Goal: Task Accomplishment & Management: Manage account settings

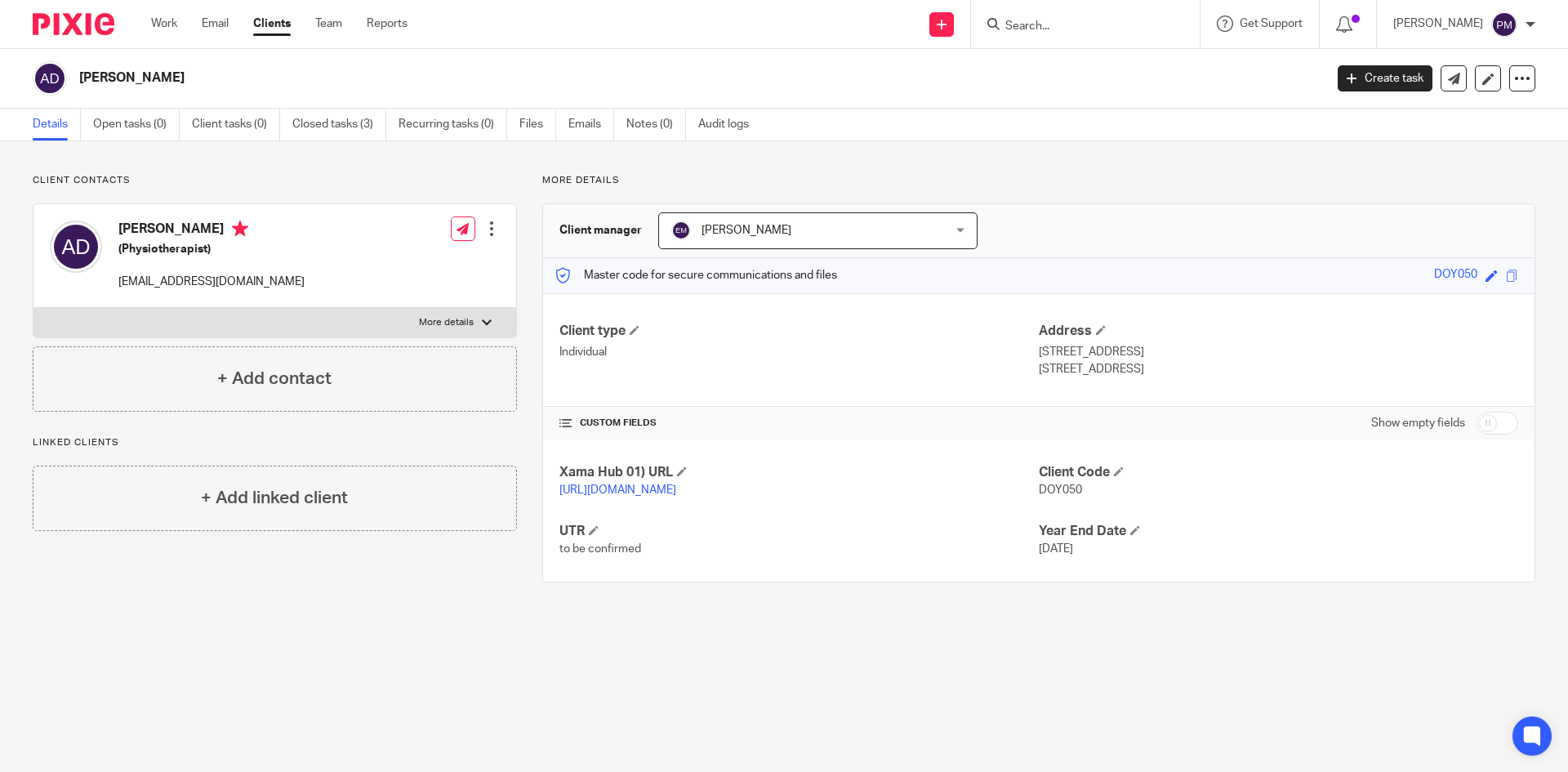
click at [1052, 32] on input "Search" at bounding box center [1076, 27] width 147 height 15
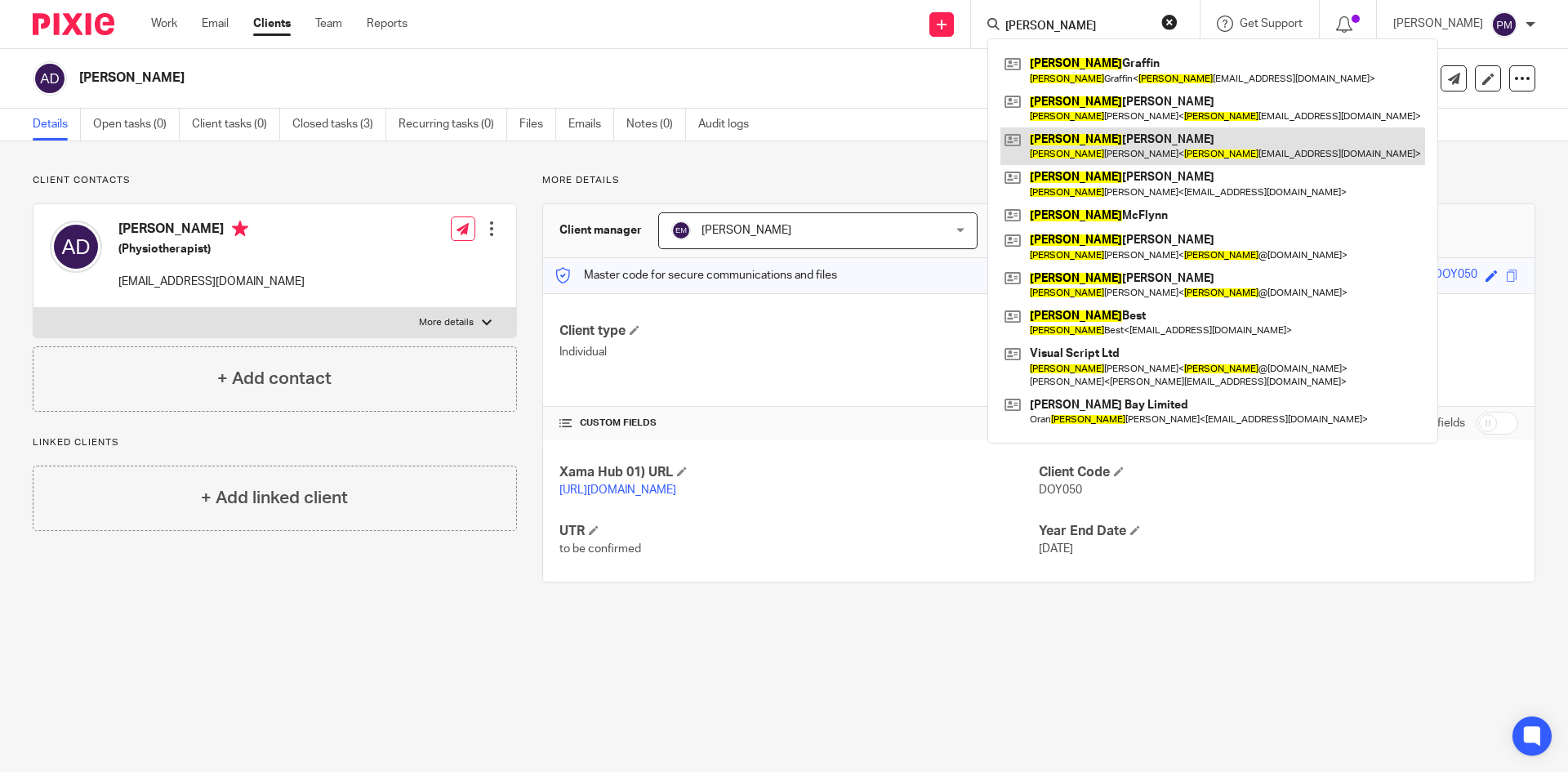
type input "kevin"
click at [1077, 134] on link at bounding box center [1213, 146] width 425 height 37
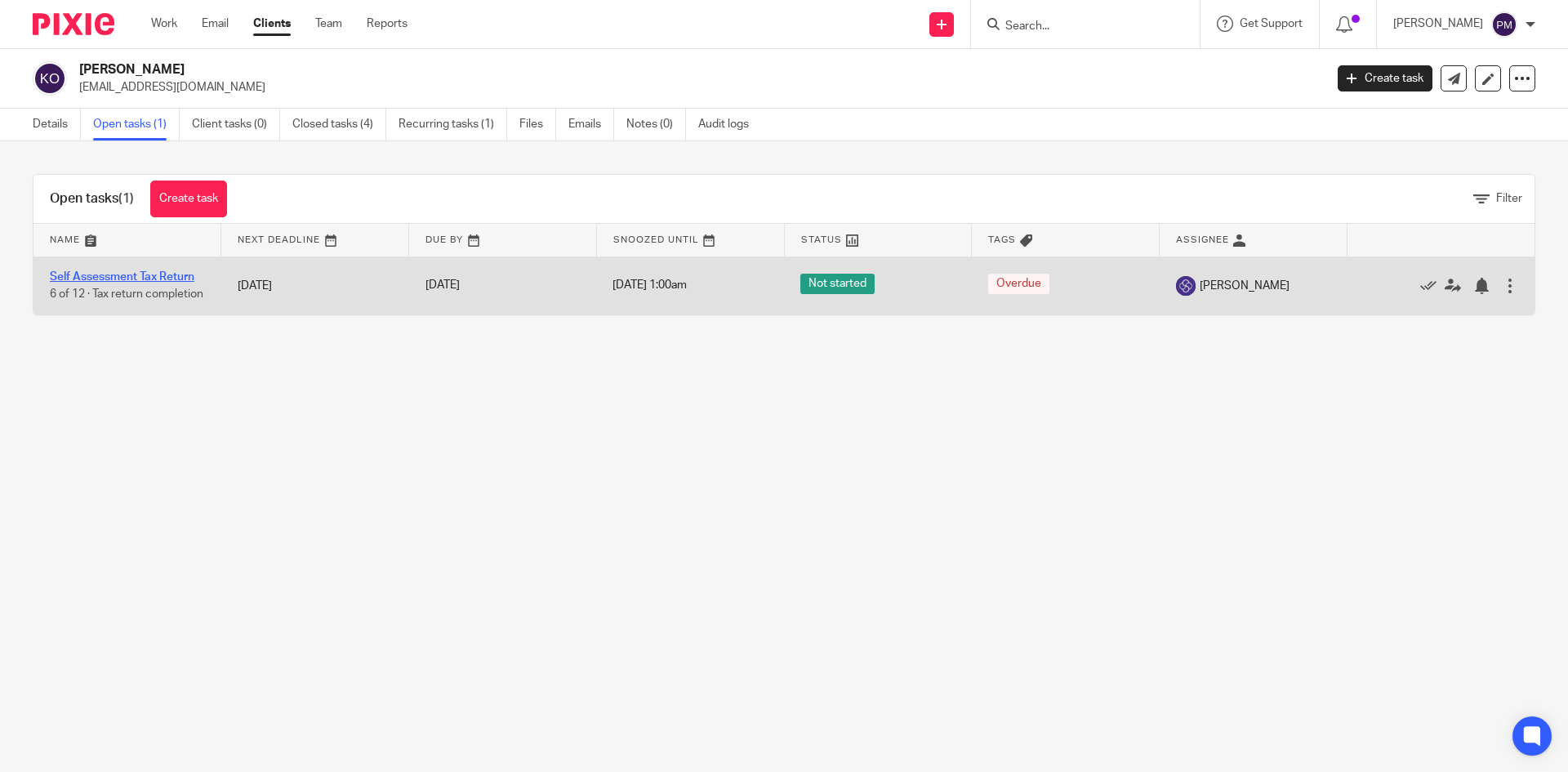
click at [132, 274] on link "Self Assessment Tax Return" at bounding box center [122, 276] width 144 height 12
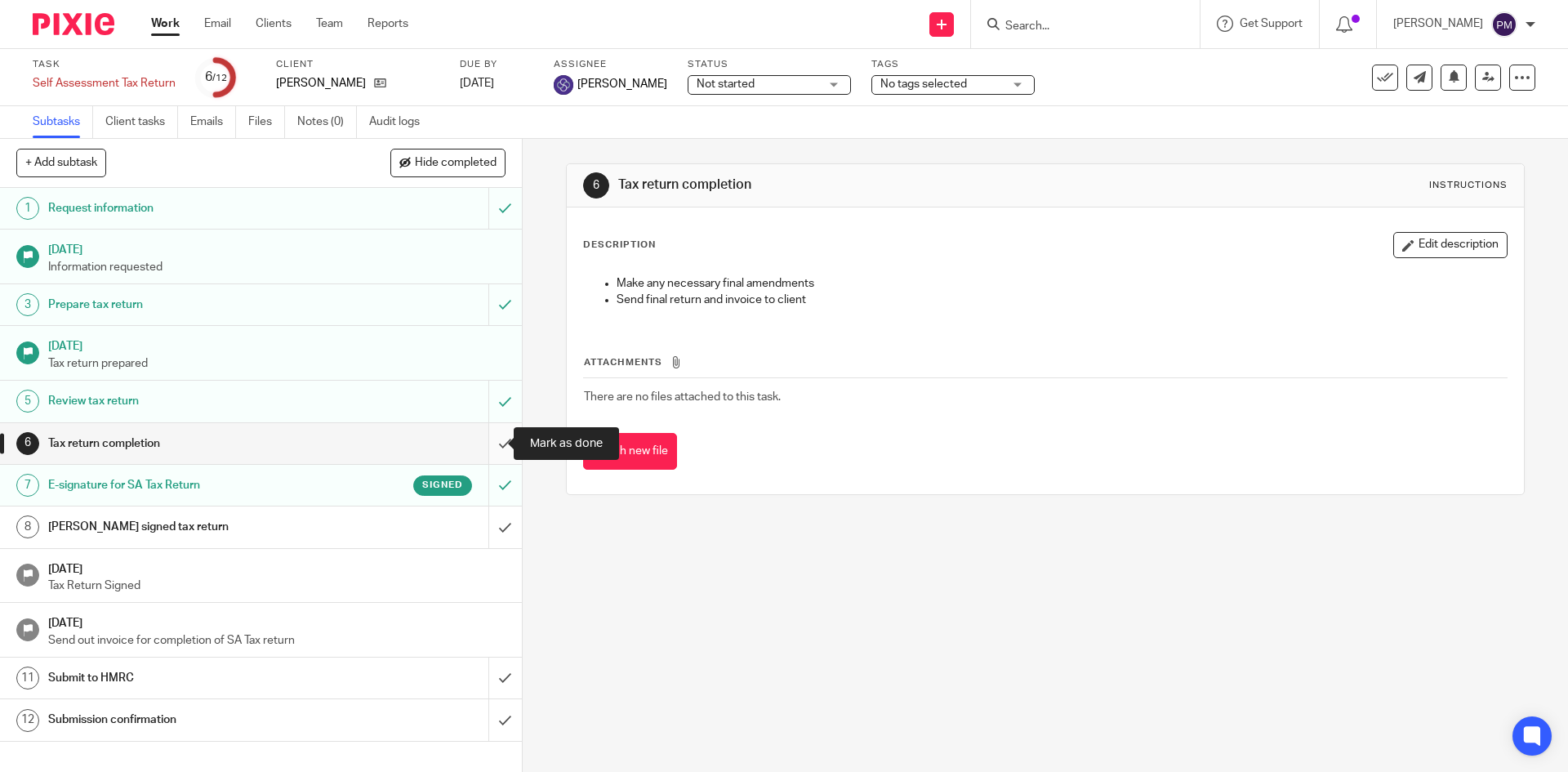
click at [493, 446] on input "submit" at bounding box center [261, 443] width 522 height 41
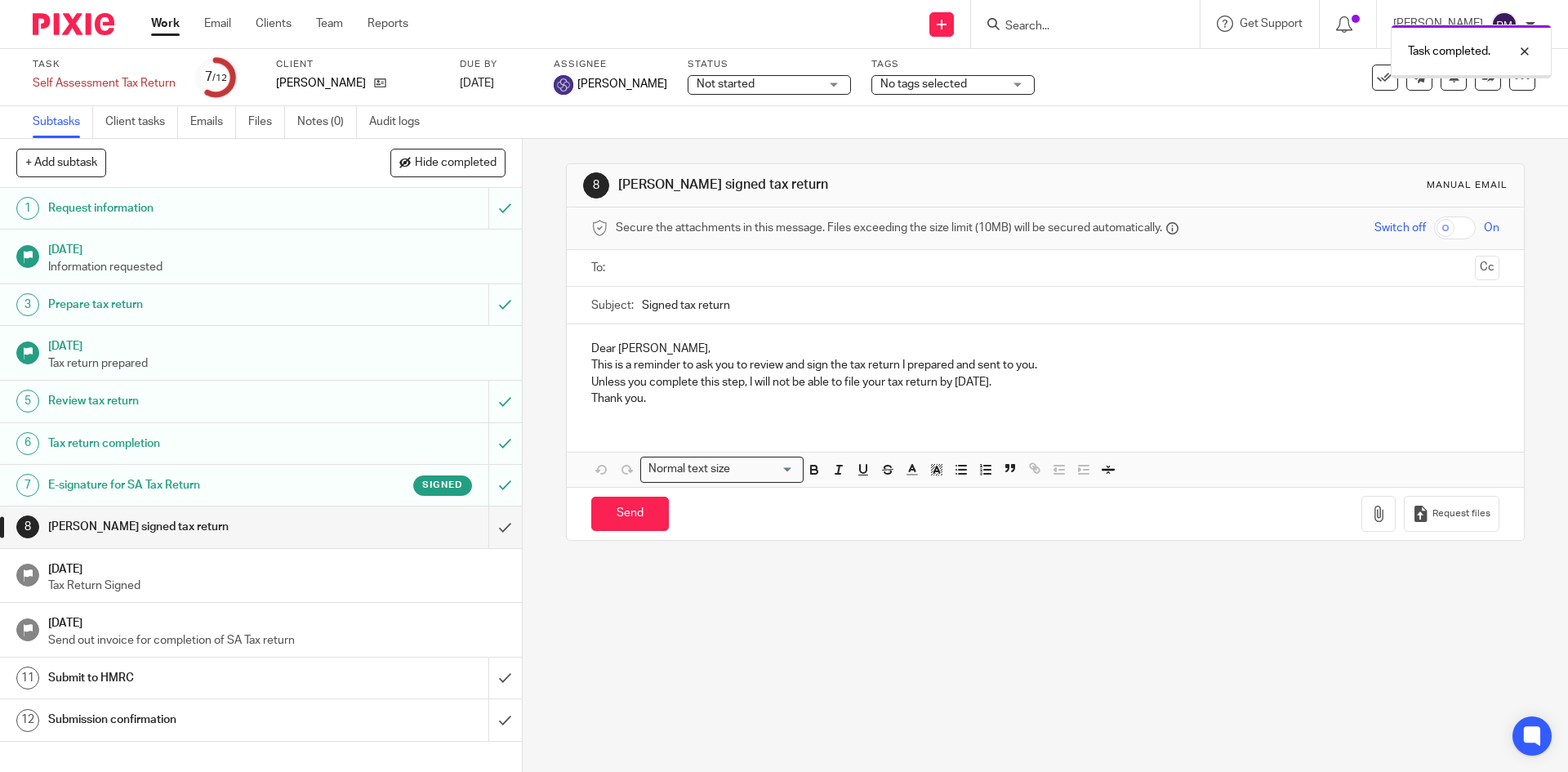
click at [481, 521] on input "submit" at bounding box center [261, 527] width 522 height 41
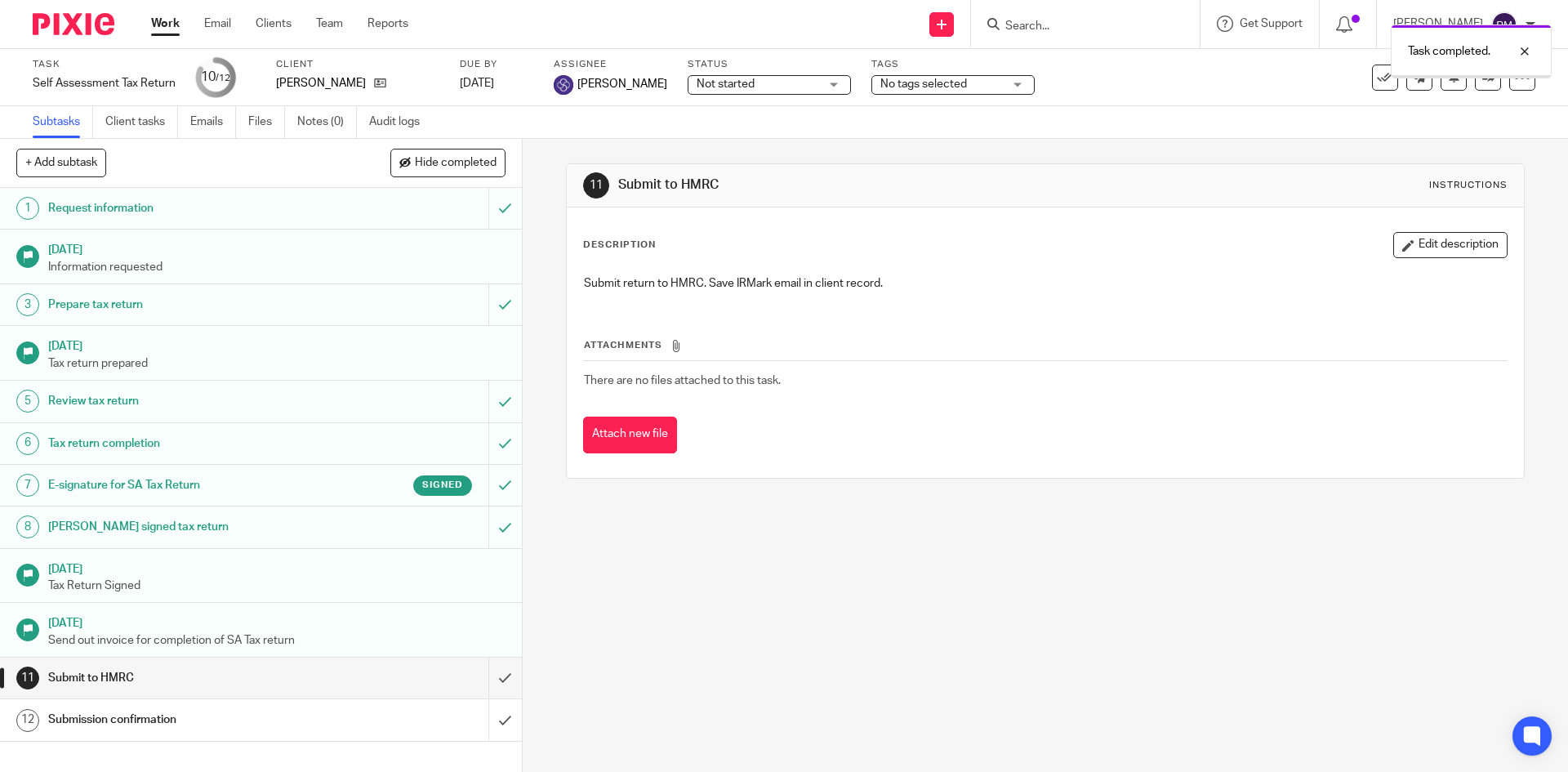
click at [280, 484] on h1 "E-signature for SA Tax Return" at bounding box center [189, 485] width 282 height 25
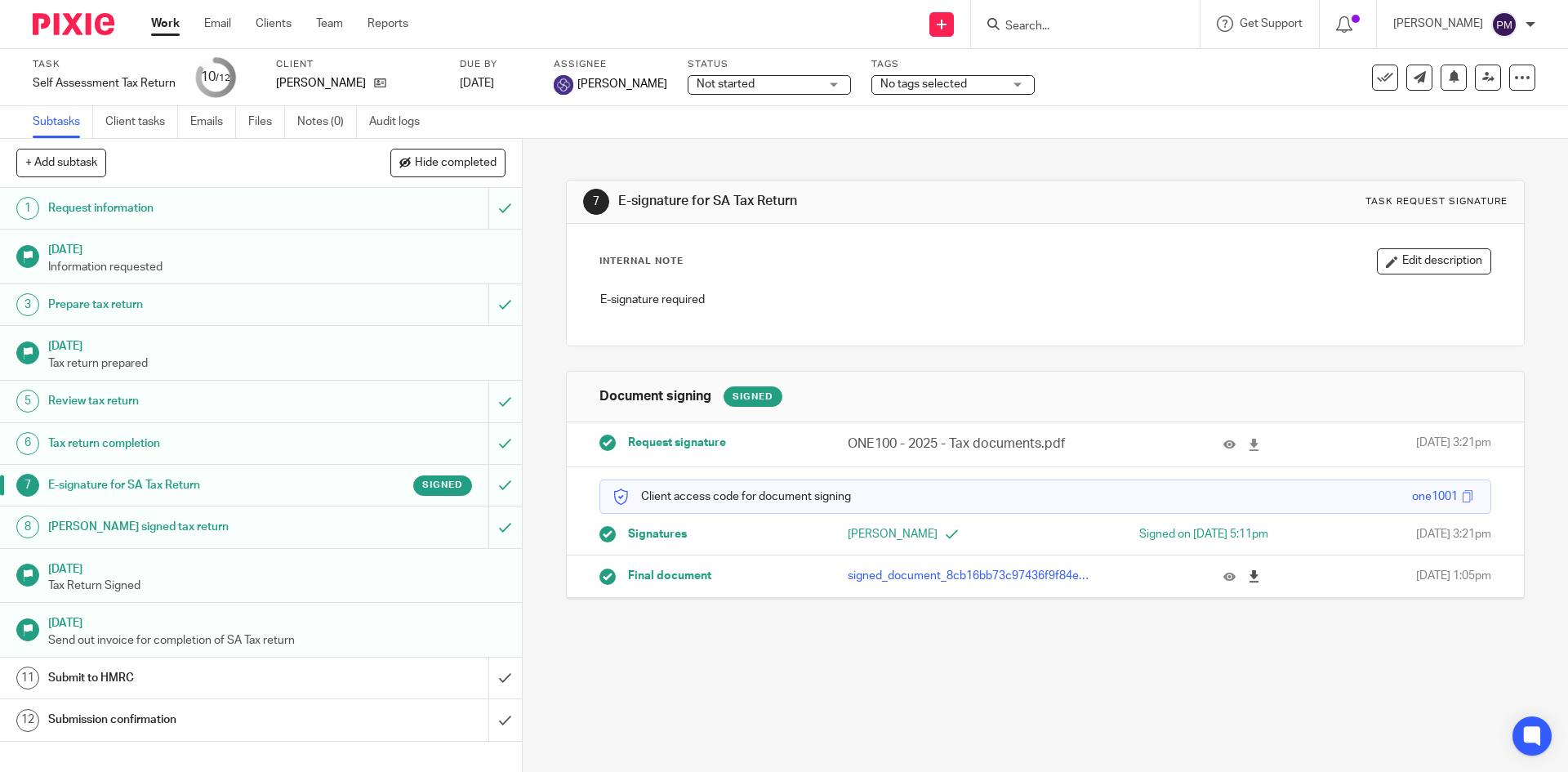
click at [1247, 573] on link at bounding box center [1257, 575] width 20 height 16
click at [485, 681] on input "submit" at bounding box center [261, 678] width 522 height 41
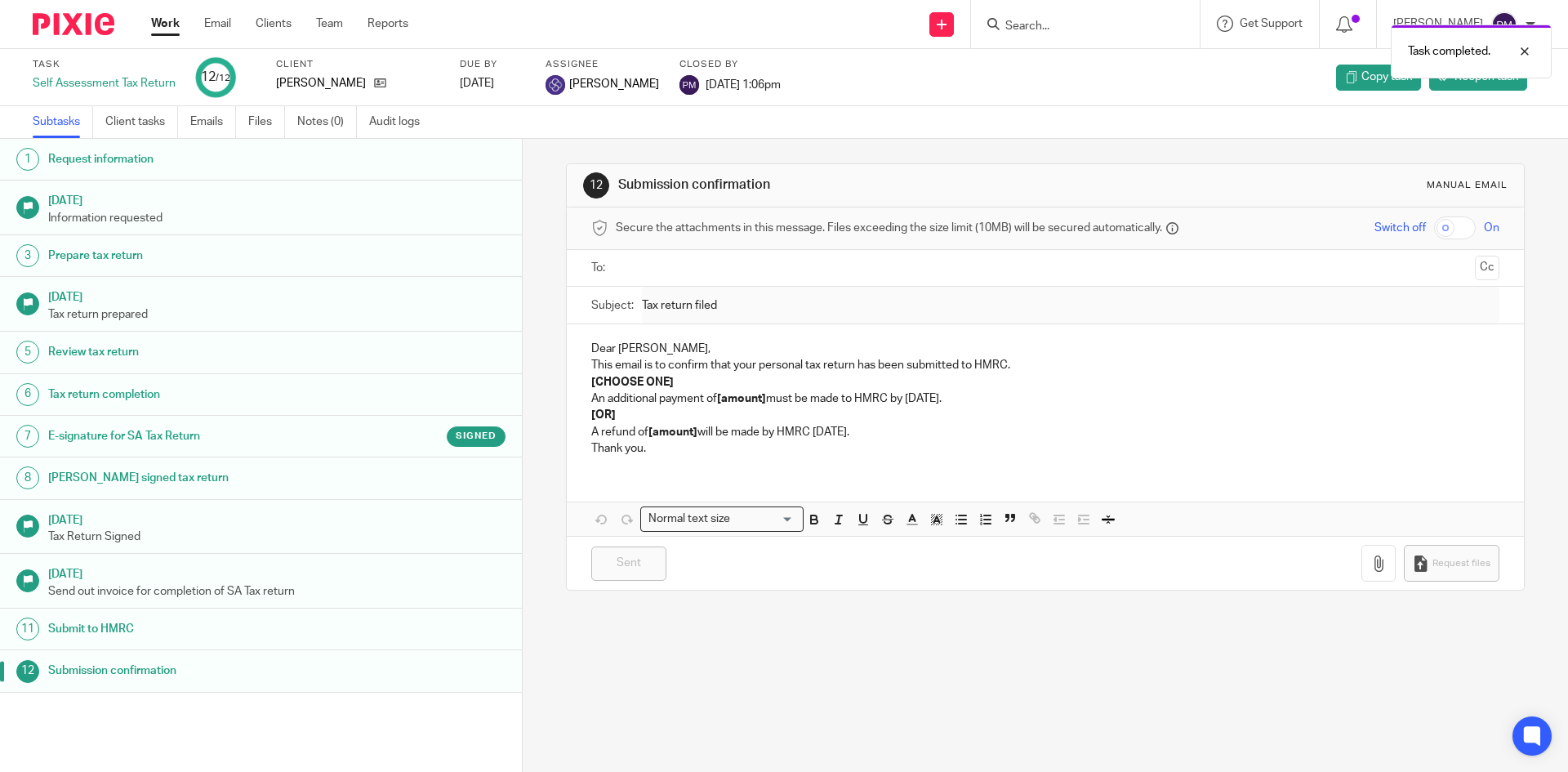
click at [1073, 23] on div "Task completed." at bounding box center [1167, 47] width 768 height 62
click at [1071, 18] on div "Task completed." at bounding box center [1167, 47] width 768 height 62
click at [1046, 25] on div "Task completed." at bounding box center [1167, 47] width 768 height 62
click at [1523, 49] on div at bounding box center [1513, 52] width 45 height 20
click at [1050, 25] on input "Search" at bounding box center [1076, 27] width 147 height 15
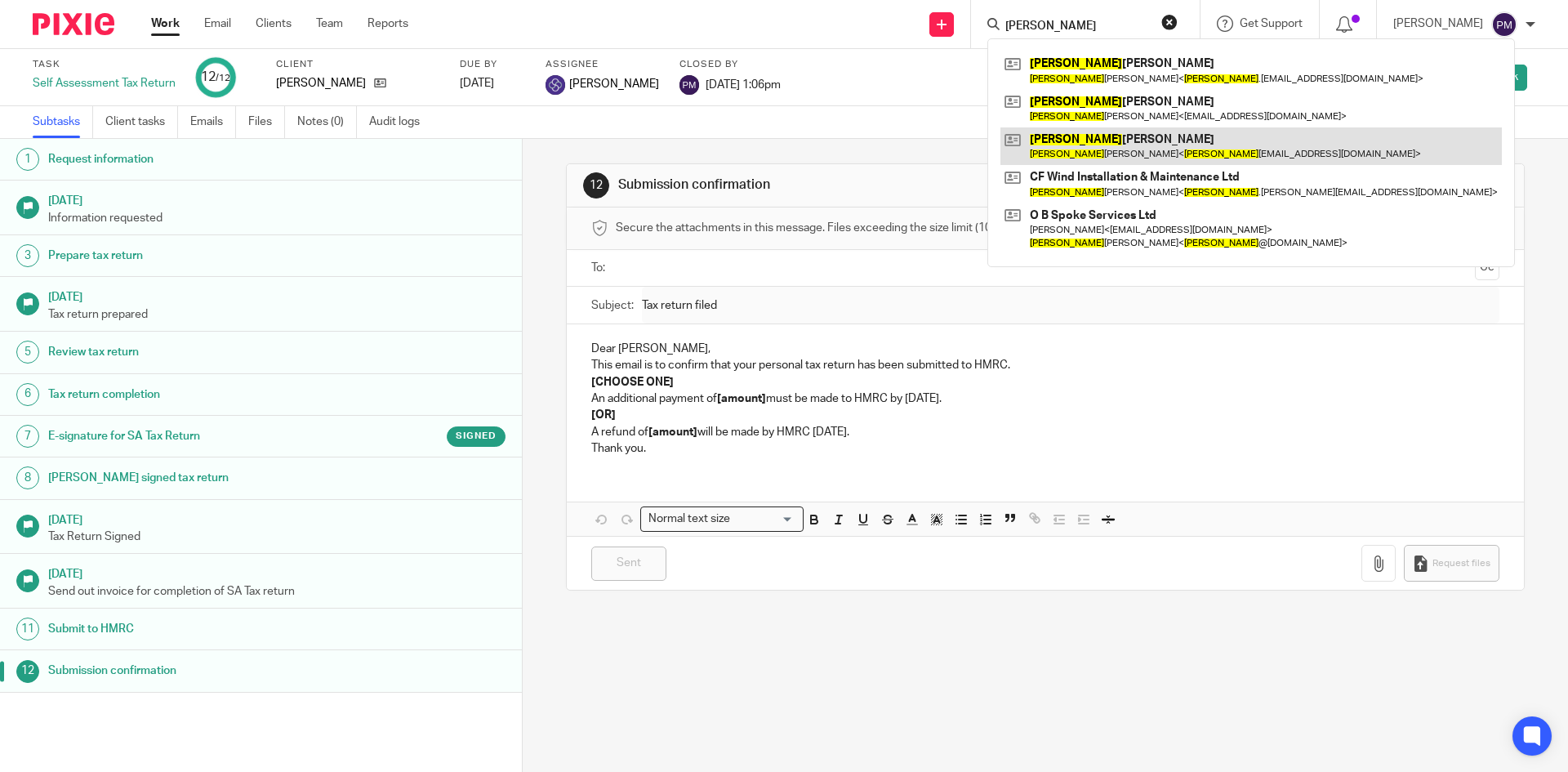
type input "shane"
click at [1160, 146] on link at bounding box center [1251, 146] width 501 height 37
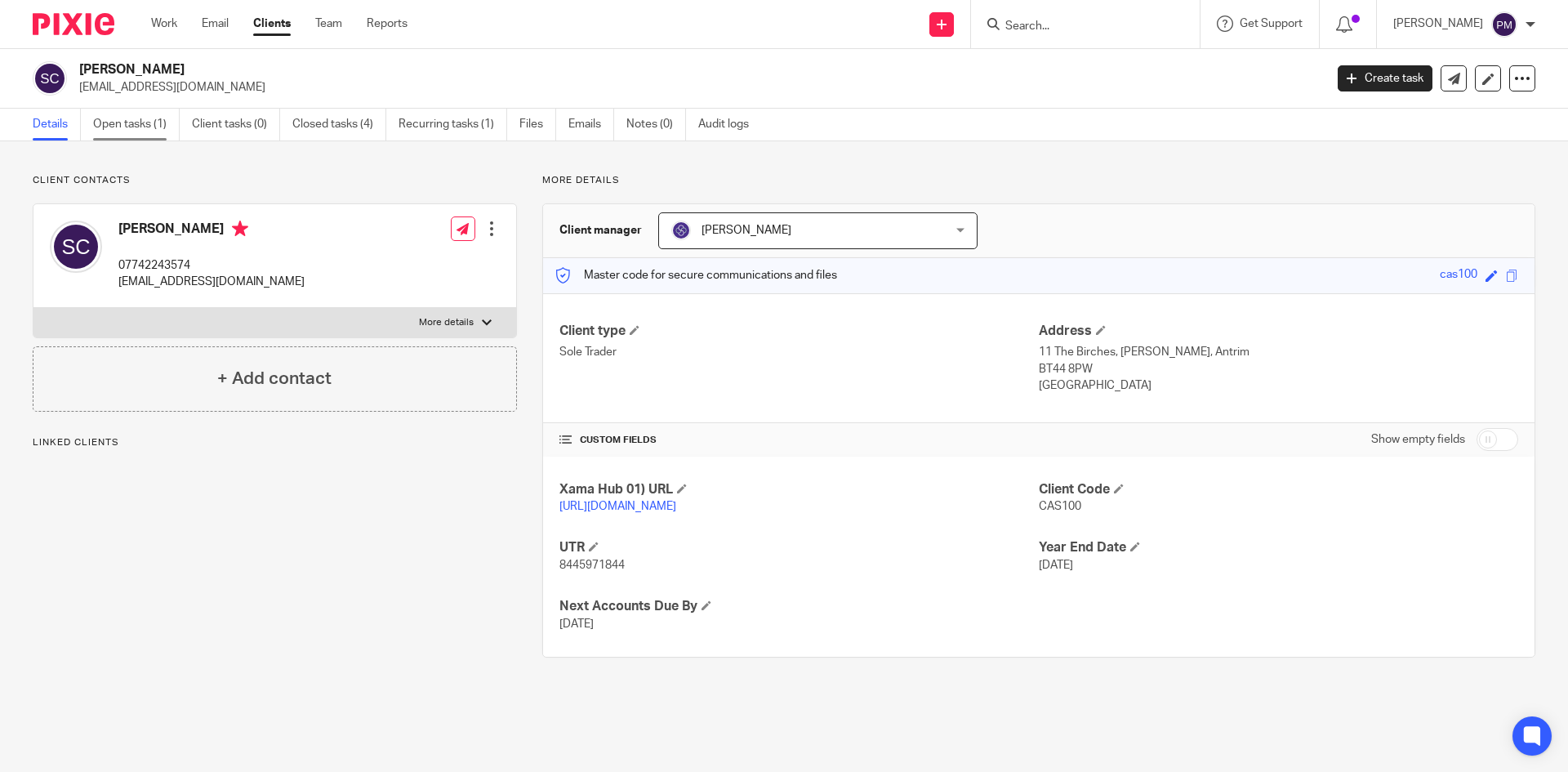
click at [152, 119] on link "Open tasks (1)" at bounding box center [136, 125] width 86 height 32
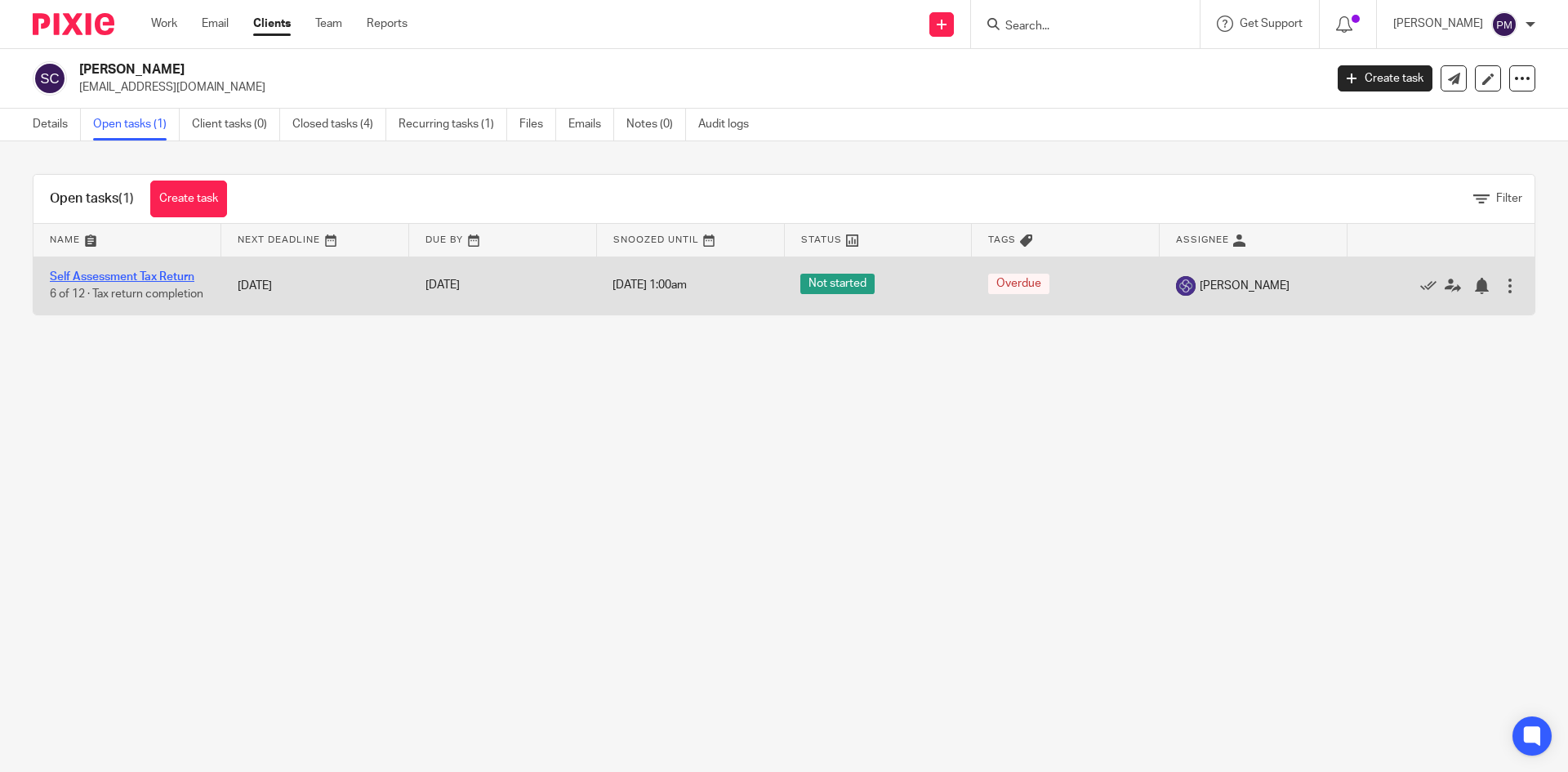
click at [144, 272] on link "Self Assessment Tax Return" at bounding box center [122, 276] width 144 height 12
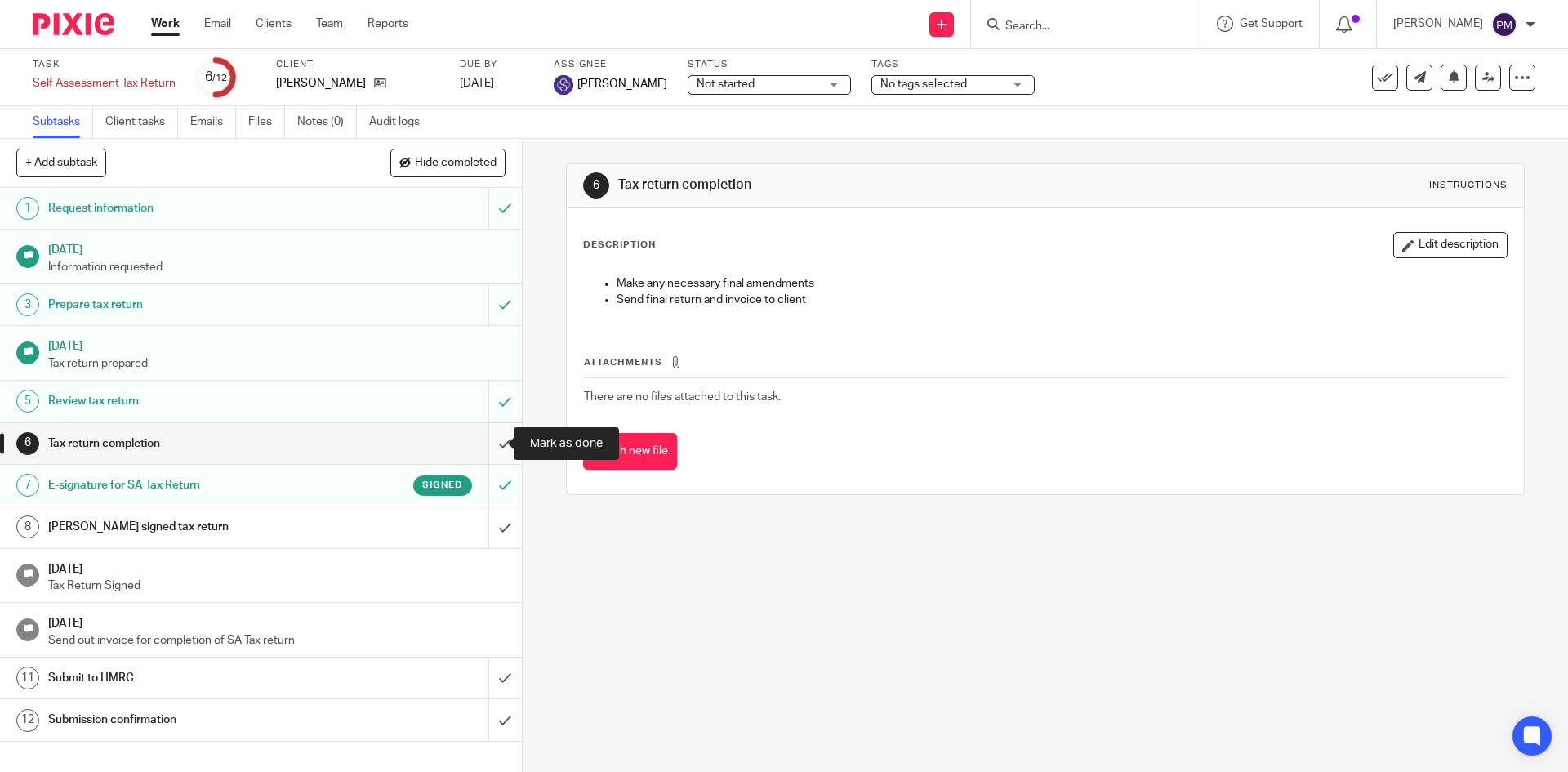
click at [483, 435] on input "submit" at bounding box center [261, 443] width 522 height 41
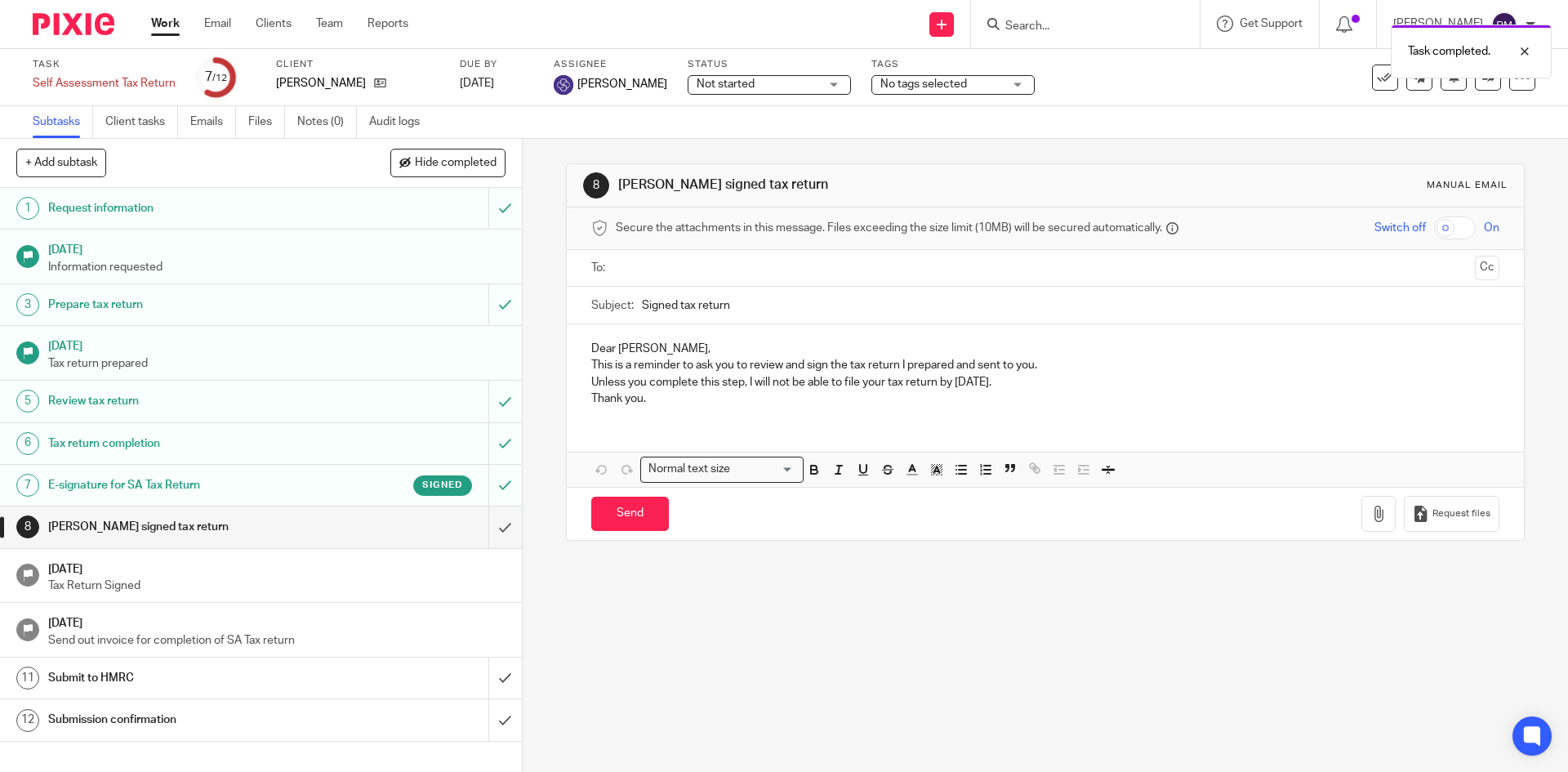
click at [100, 484] on h1 "E-signature for SA Tax Return" at bounding box center [189, 485] width 282 height 25
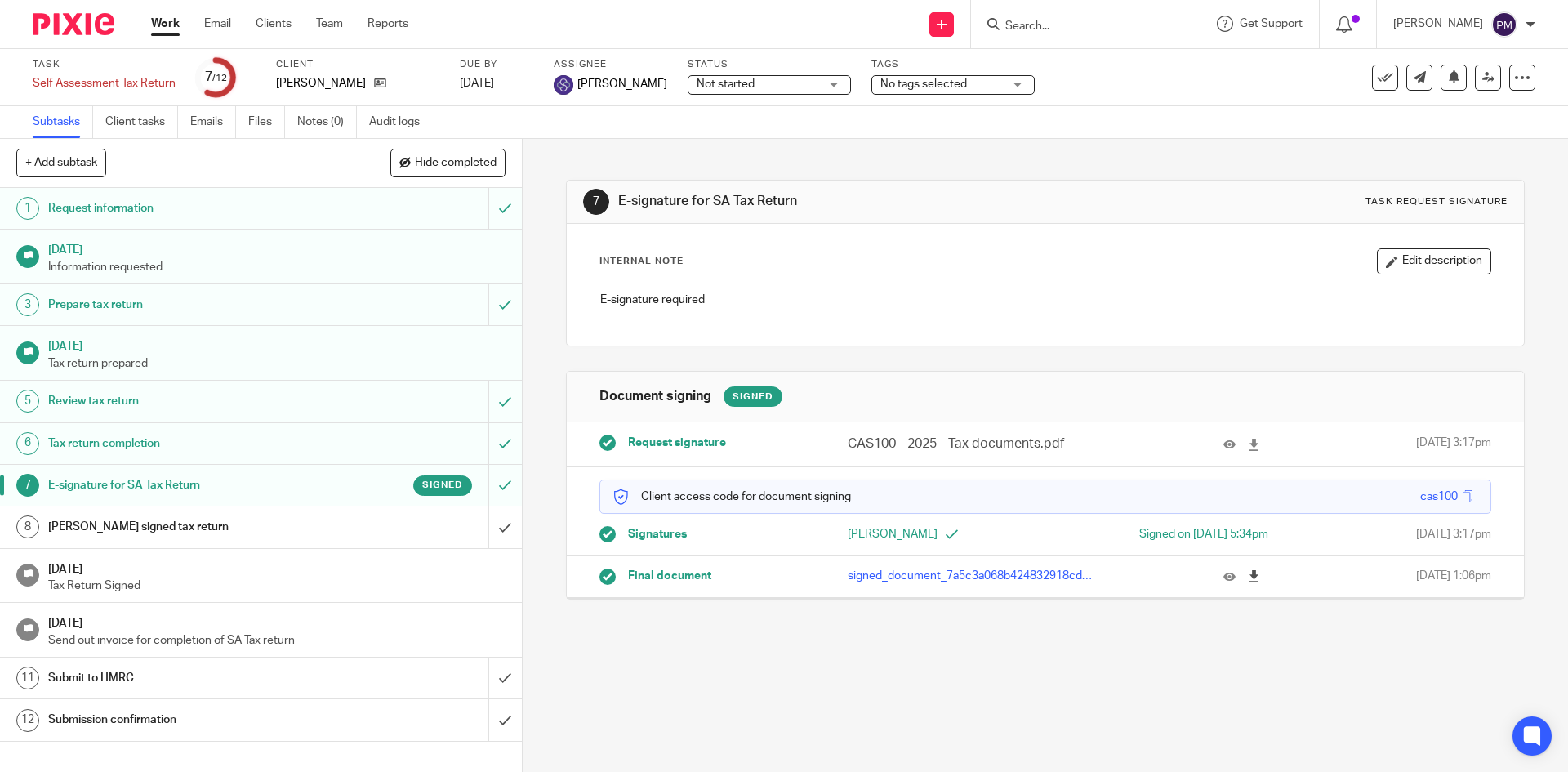
click at [1247, 573] on icon at bounding box center [1254, 576] width 12 height 12
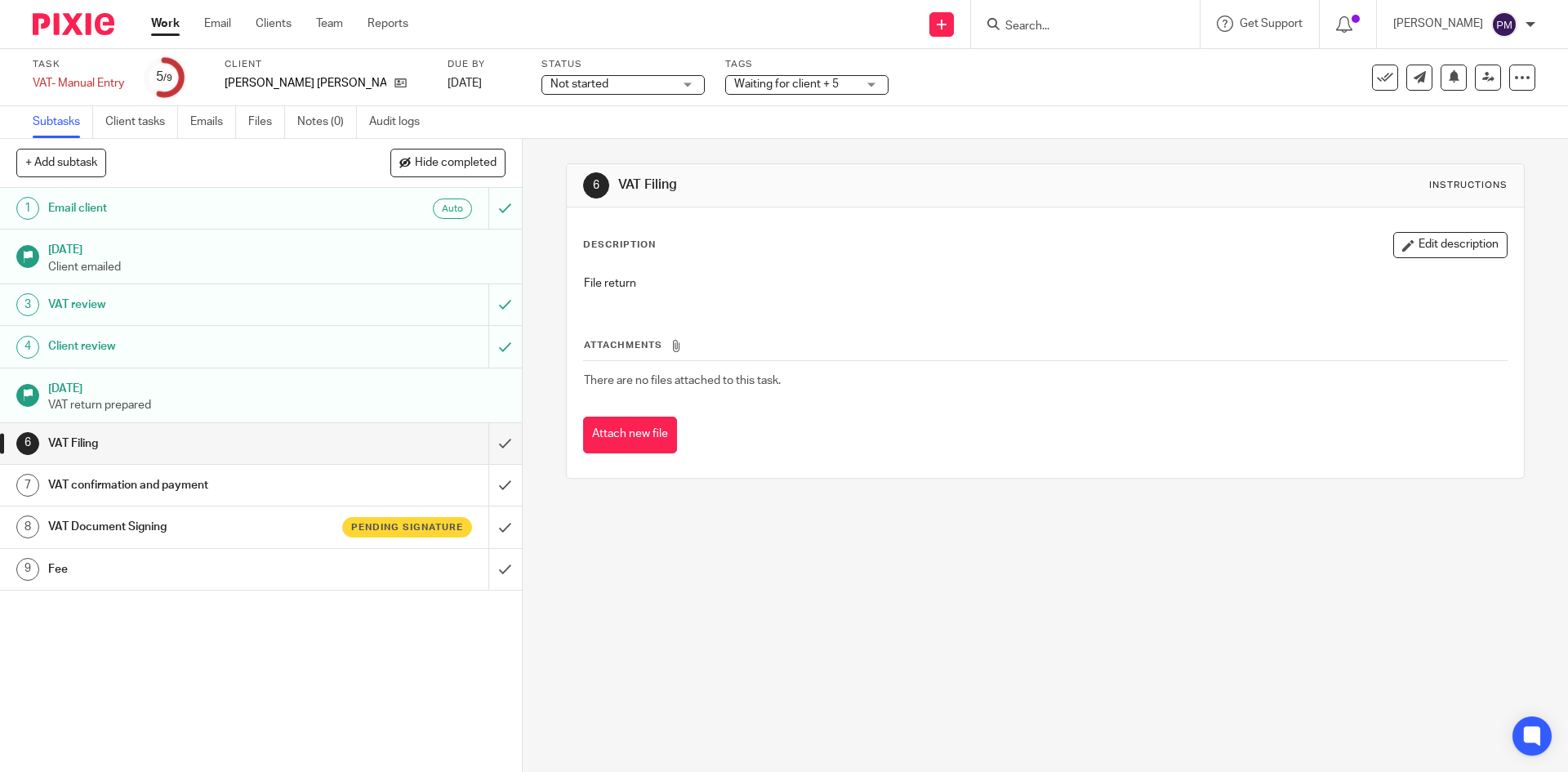
click at [1106, 29] on input "Search" at bounding box center [1076, 27] width 147 height 15
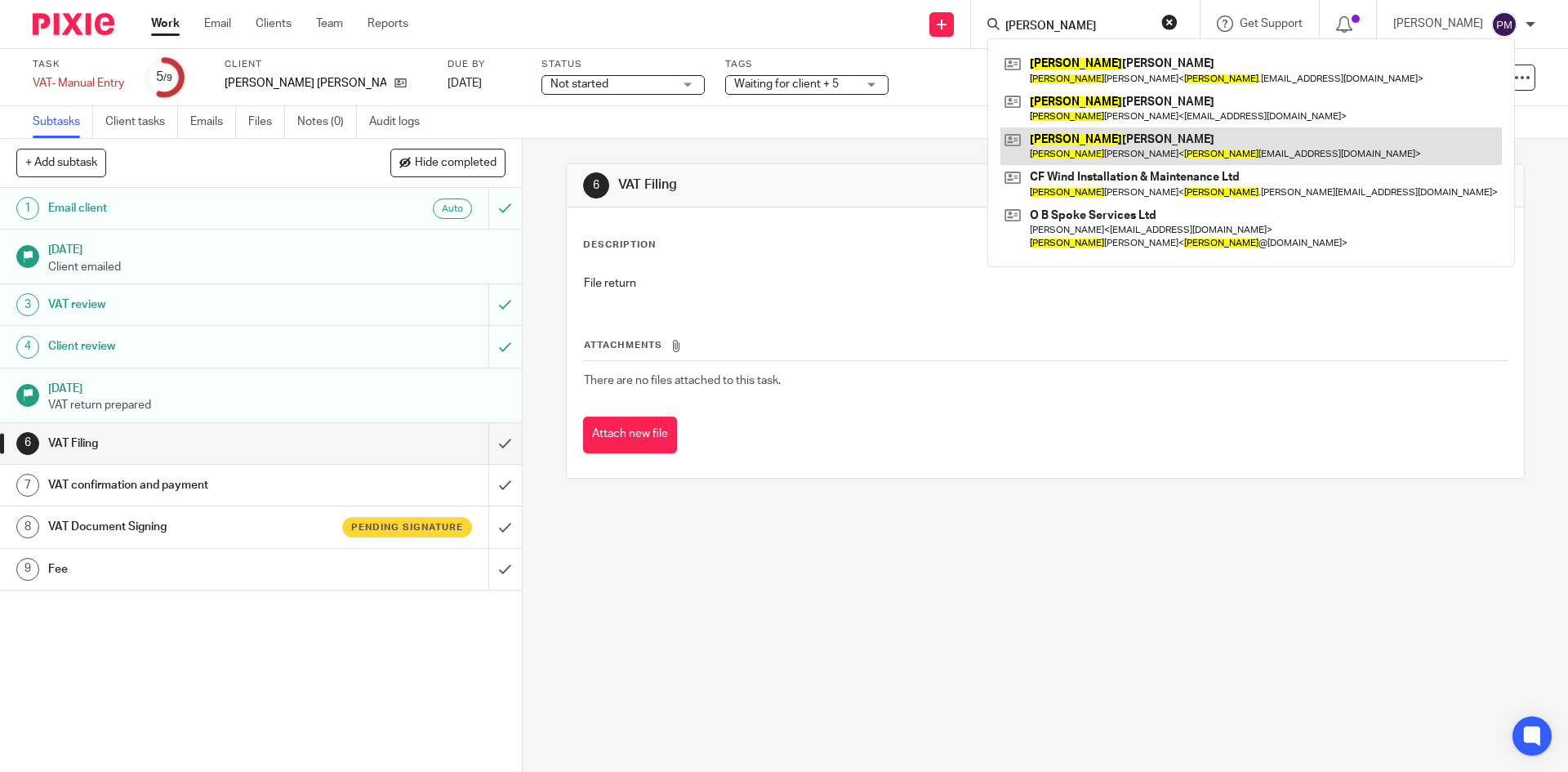
type input "[PERSON_NAME]"
click at [1096, 138] on link at bounding box center [1251, 146] width 501 height 37
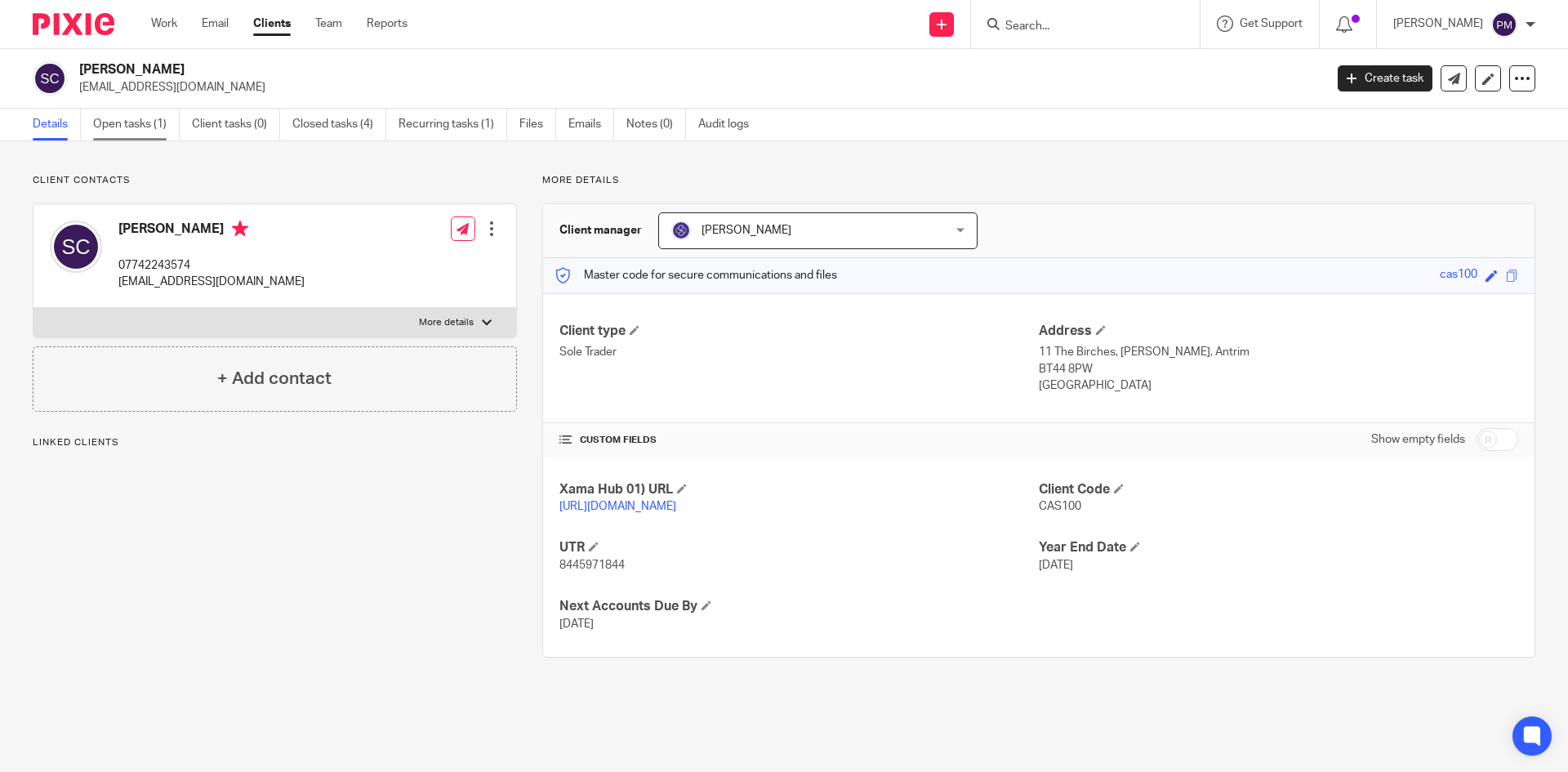
click at [131, 128] on link "Open tasks (1)" at bounding box center [136, 125] width 86 height 32
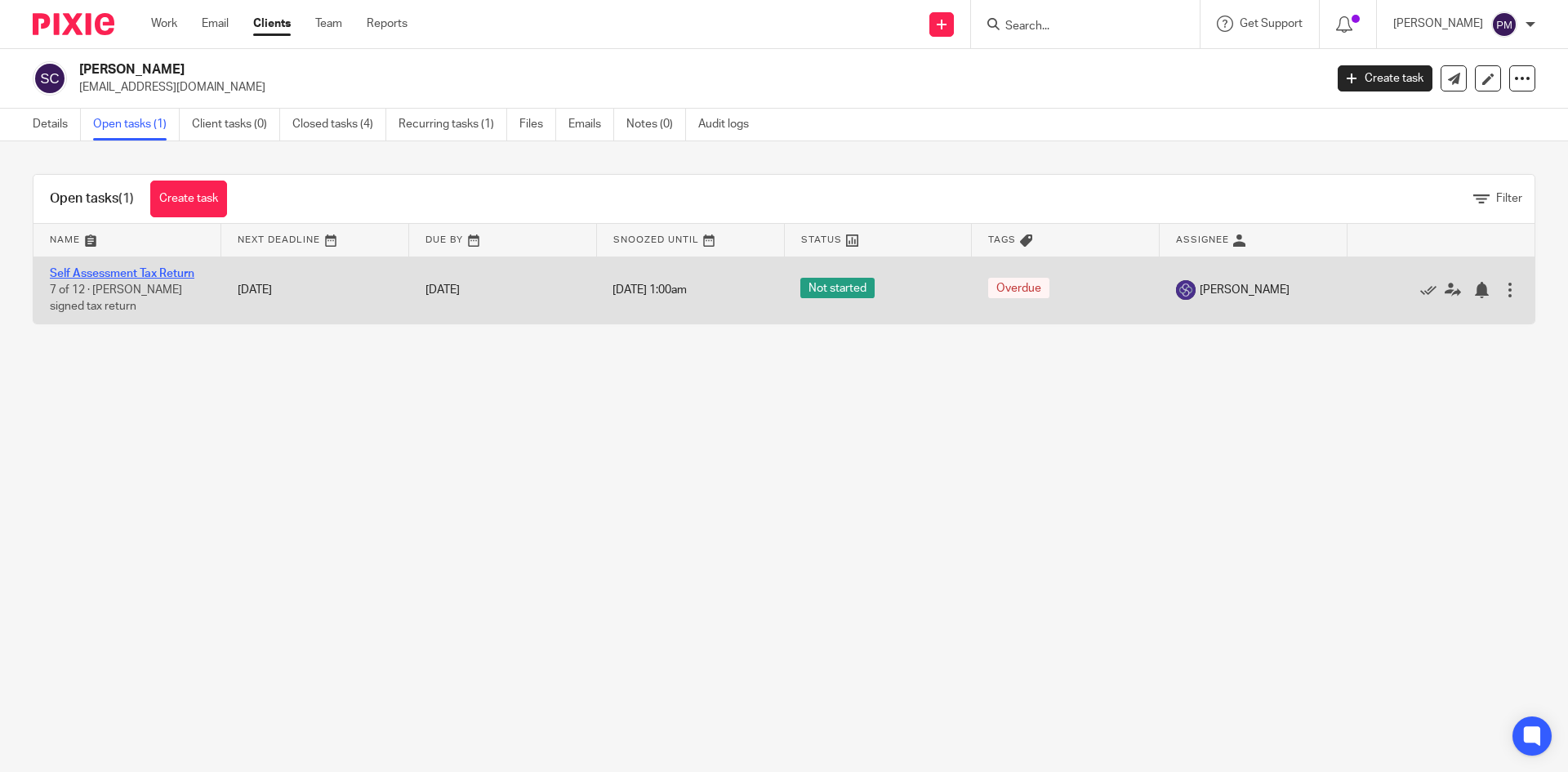
click at [180, 271] on link "Self Assessment Tax Return" at bounding box center [122, 273] width 144 height 12
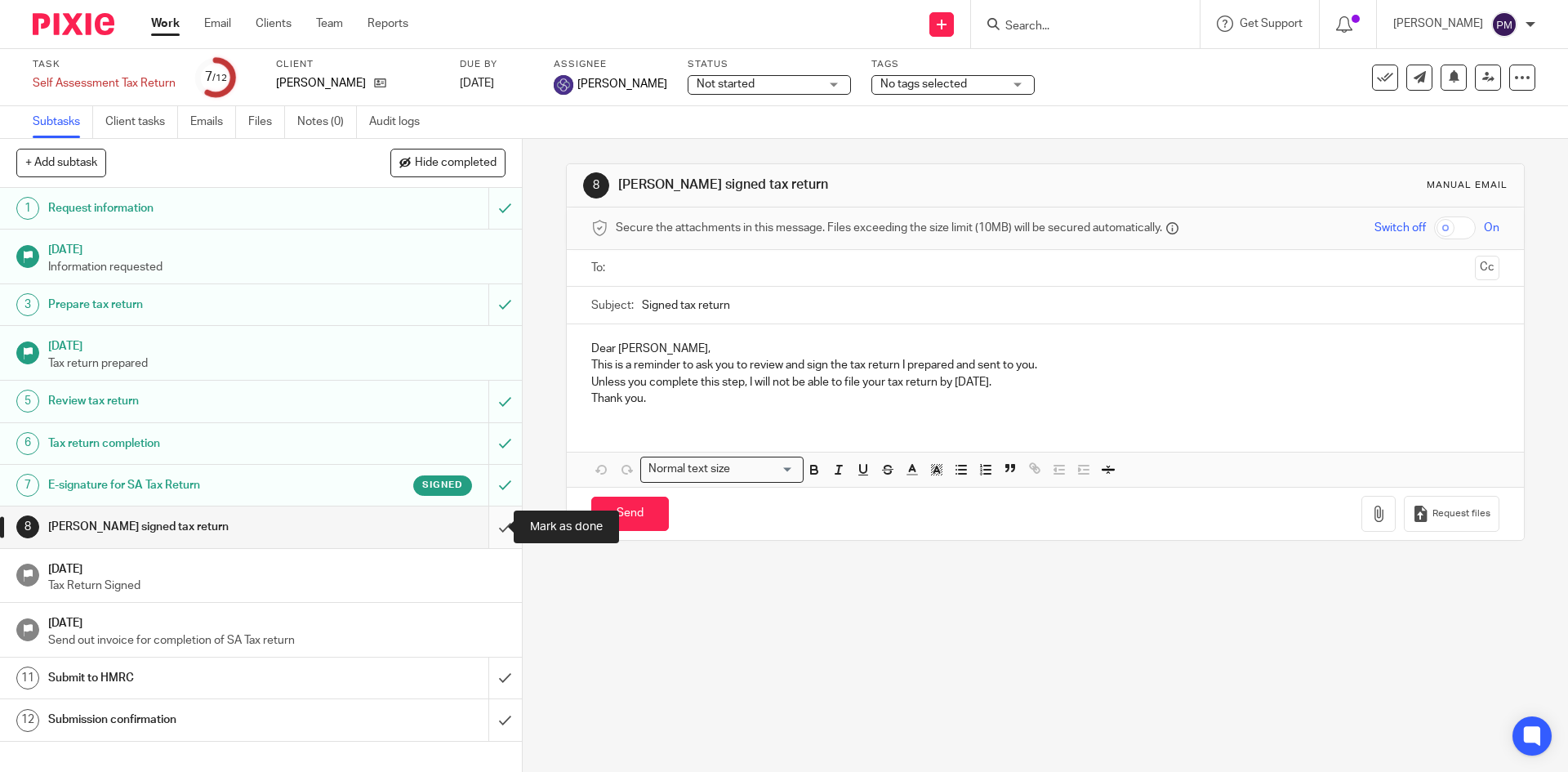
click at [489, 538] on input "submit" at bounding box center [261, 527] width 522 height 41
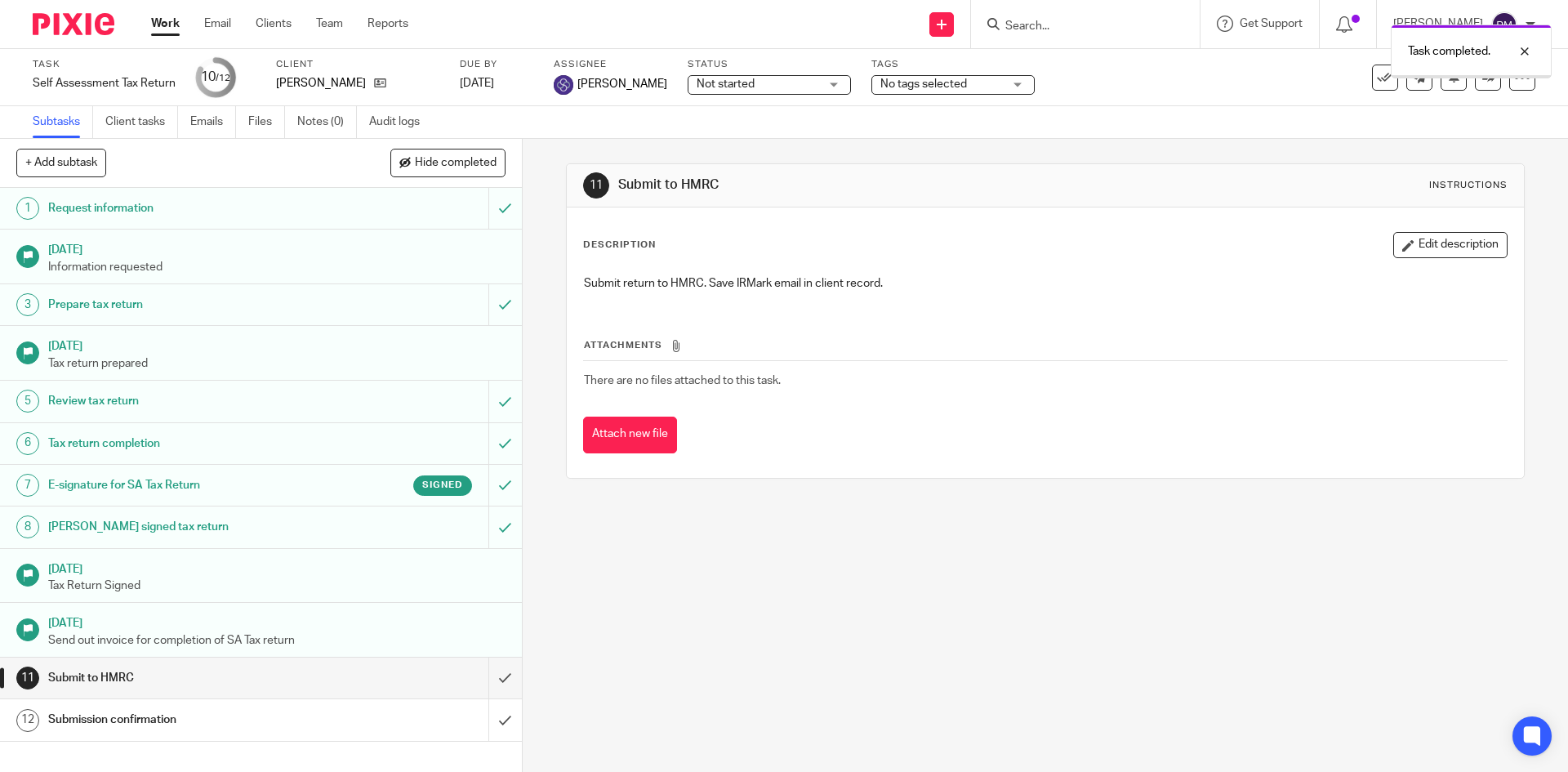
click at [497, 676] on input "submit" at bounding box center [261, 678] width 522 height 41
